Goal: Task Accomplishment & Management: Manage account settings

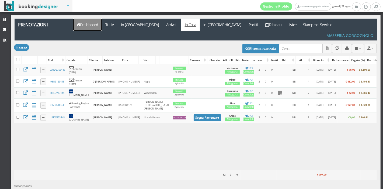
click at [91, 27] on link "Dashboard" at bounding box center [87, 25] width 29 height 12
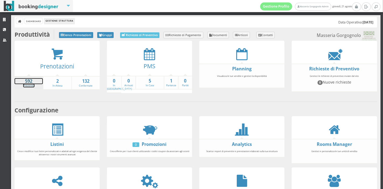
click at [28, 85] on link "592 Preventivi" at bounding box center [29, 82] width 28 height 9
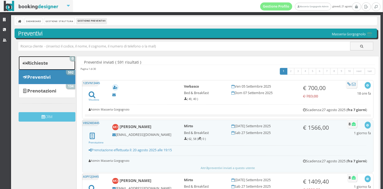
click at [39, 62] on b "Richieste" at bounding box center [37, 63] width 21 height 6
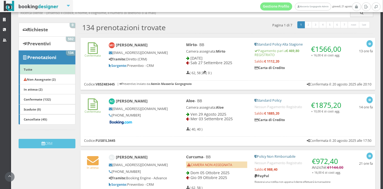
scroll to position [37, 0]
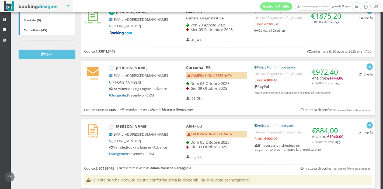
scroll to position [135, 0]
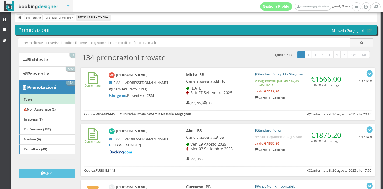
scroll to position [0, 0]
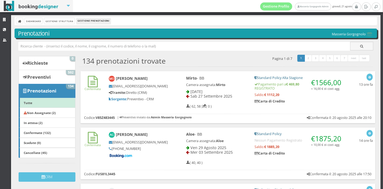
click at [167, 140] on div "Amber Cowan acowan.438368@guest.booking.com +447717438382" at bounding box center [138, 144] width 67 height 31
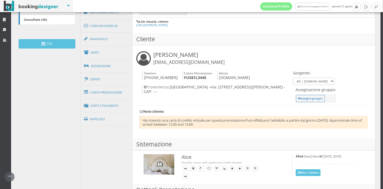
scroll to position [148, 0]
click at [123, 95] on link "Conto Prenotazione" at bounding box center [107, 92] width 52 height 14
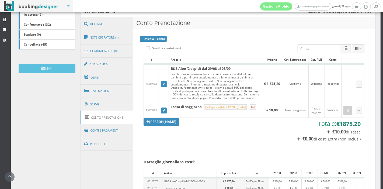
scroll to position [121, 0]
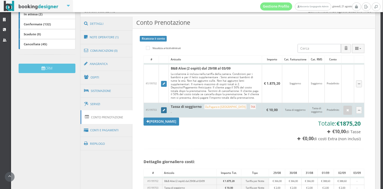
click at [163, 112] on link at bounding box center [164, 110] width 6 height 6
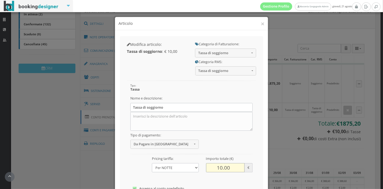
click at [216, 167] on input "10.00" at bounding box center [225, 167] width 39 height 9
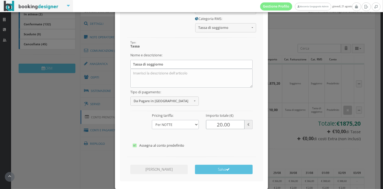
scroll to position [51, 0]
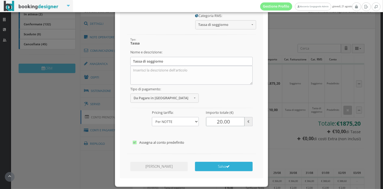
type input "20.00"
click at [239, 167] on button "Salva" at bounding box center [223, 166] width 57 height 9
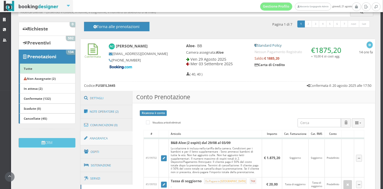
scroll to position [34, 0]
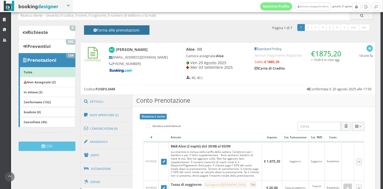
click at [112, 30] on h4 "Torna alle prenotazioni" at bounding box center [116, 32] width 53 height 8
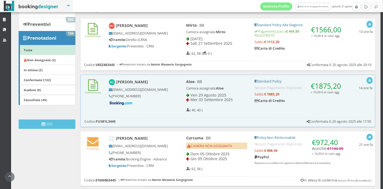
scroll to position [70, 0]
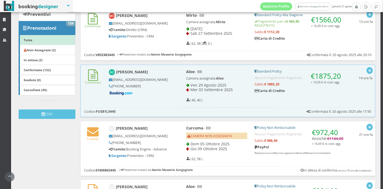
click at [171, 41] on div "Confermata Maeve O’sullivan maeveos6@hotmail.com Tramite: Diretto (CRM) Sorgent…" at bounding box center [228, 28] width 295 height 40
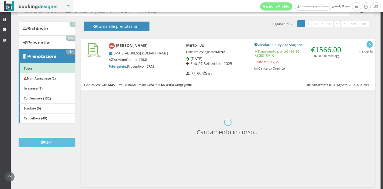
scroll to position [65, 0]
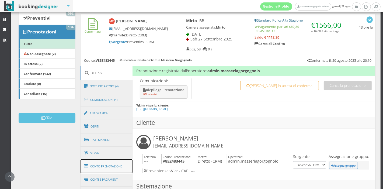
click at [110, 164] on link "Conto Prenotazione" at bounding box center [107, 166] width 52 height 14
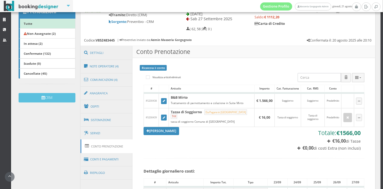
scroll to position [100, 0]
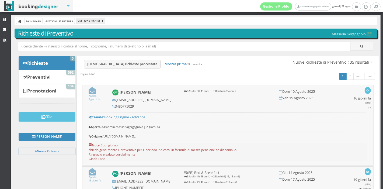
drag, startPoint x: 0, startPoint y: 0, endPoint x: 127, endPoint y: 26, distance: 129.7
click at [39, 19] on link "Dashboard" at bounding box center [34, 21] width 18 height 6
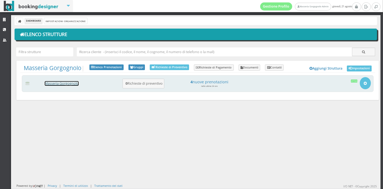
click at [72, 84] on link "Masseria Gorgognolo" at bounding box center [62, 83] width 34 height 5
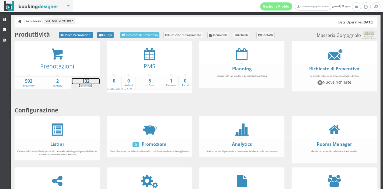
click at [90, 81] on strong "132" at bounding box center [86, 81] width 28 height 6
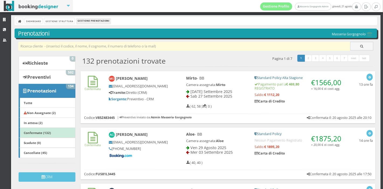
click at [132, 46] on input "text" at bounding box center [184, 46] width 332 height 9
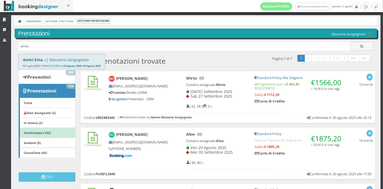
type input "amici"
click at [104, 62] on div "Amici Ema ( ) | Masseria Gorgognolo 02 Luglio 2025 | PRENOTAZIONE dal 16 Agosto…" at bounding box center [62, 61] width 86 height 15
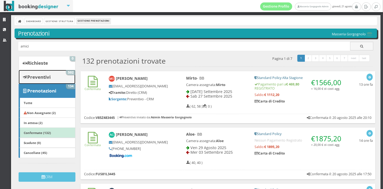
click at [53, 78] on link "Preventivi 592" at bounding box center [47, 77] width 57 height 14
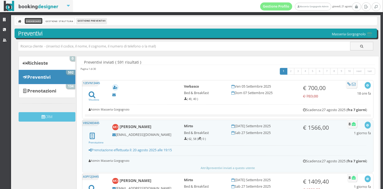
click at [36, 22] on link "Dashboard" at bounding box center [34, 21] width 18 height 6
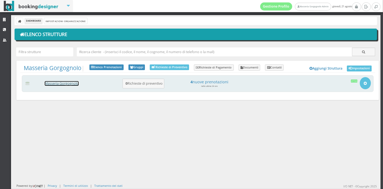
click at [58, 83] on link "Masseria Gorgognolo" at bounding box center [62, 83] width 34 height 5
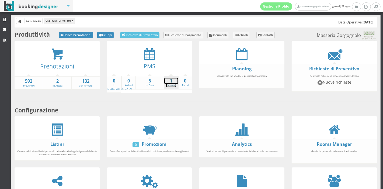
click at [171, 82] on strong "1" at bounding box center [171, 81] width 14 height 6
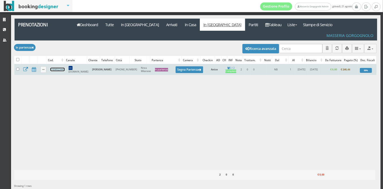
click at [61, 68] on link "11EW523445" at bounding box center [57, 70] width 14 height 4
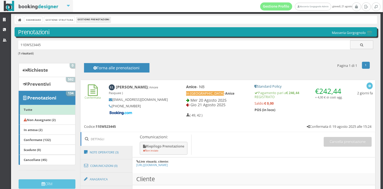
scroll to position [1, 0]
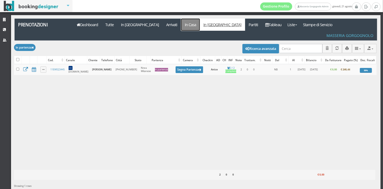
click at [181, 24] on link "In Casa" at bounding box center [190, 25] width 19 height 12
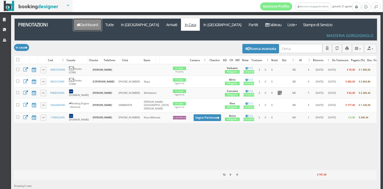
click at [93, 27] on link "Dashboard" at bounding box center [87, 25] width 29 height 12
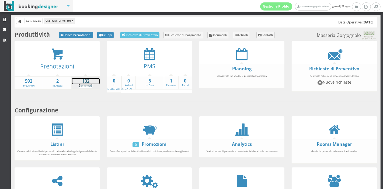
click at [81, 81] on strong "132" at bounding box center [86, 81] width 28 height 6
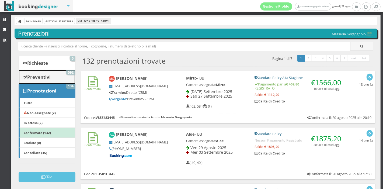
click at [54, 83] on link "Preventivi 592" at bounding box center [47, 77] width 57 height 14
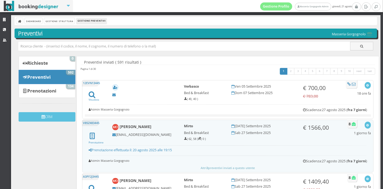
click at [38, 24] on div "Dashboard Gestione Struttura Gestione Preventivi" at bounding box center [196, 21] width 363 height 8
click at [35, 23] on link "Dashboard" at bounding box center [34, 21] width 18 height 6
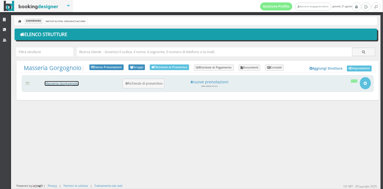
click at [56, 82] on link "Masseria Gorgognolo" at bounding box center [62, 83] width 34 height 5
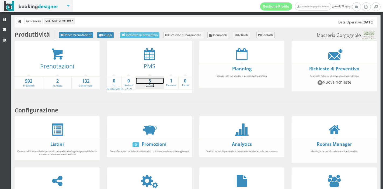
click at [144, 83] on strong "5" at bounding box center [150, 81] width 28 height 6
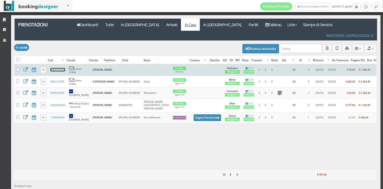
click at [63, 68] on link "XMDS7E3445" at bounding box center [57, 70] width 15 height 4
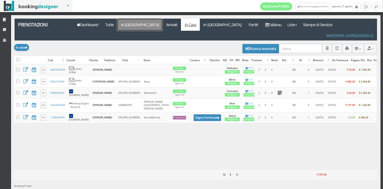
click at [135, 29] on link "In [GEOGRAPHIC_DATA]" at bounding box center [139, 25] width 45 height 12
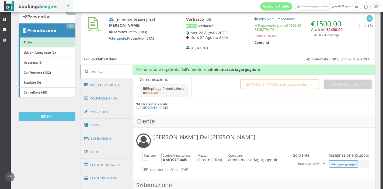
scroll to position [77, 0]
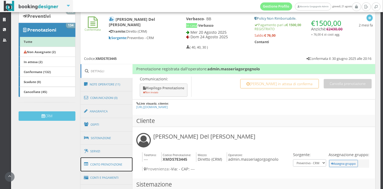
click at [124, 164] on link "Conto Prenotazione" at bounding box center [107, 164] width 52 height 14
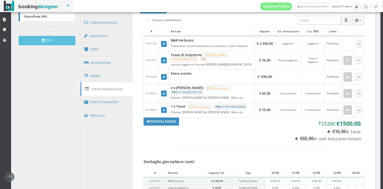
scroll to position [163, 0]
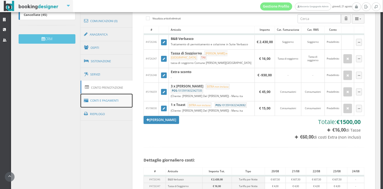
click at [107, 102] on link "Conti e Pagamenti" at bounding box center [107, 101] width 52 height 14
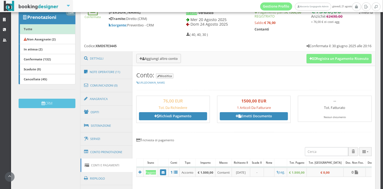
scroll to position [91, 0]
click at [117, 74] on link "Note Operatore (11)" at bounding box center [107, 72] width 52 height 14
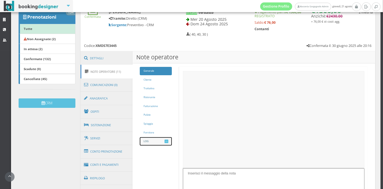
click at [161, 137] on link "LOG 11" at bounding box center [156, 141] width 32 height 8
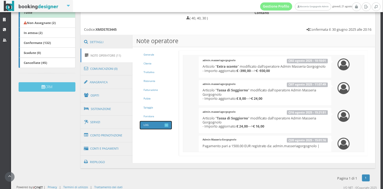
scroll to position [231, 0]
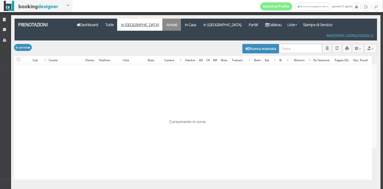
checkbox input "false"
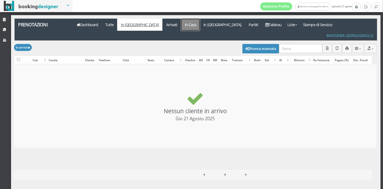
click at [181, 26] on link "In Casa" at bounding box center [190, 25] width 19 height 12
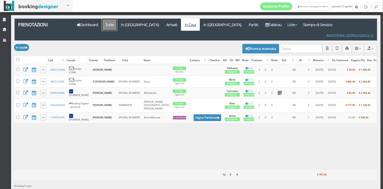
click at [114, 27] on link "Tutte" at bounding box center [110, 25] width 16 height 12
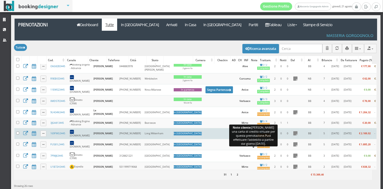
scroll to position [19, 0]
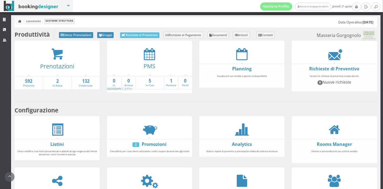
scroll to position [100, 0]
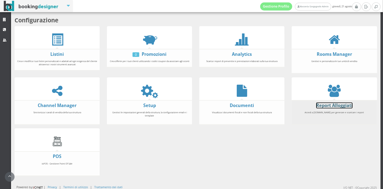
click at [336, 106] on link "Report Alloggiati" at bounding box center [334, 105] width 36 height 6
